Goal: Task Accomplishment & Management: Manage account settings

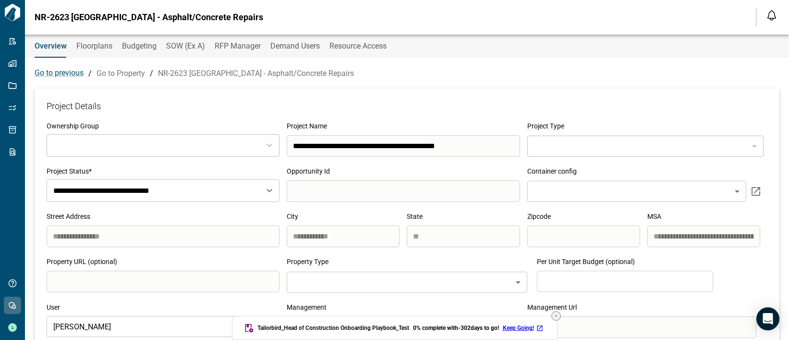
type input "***"
type input "**********"
